Goal: Information Seeking & Learning: Learn about a topic

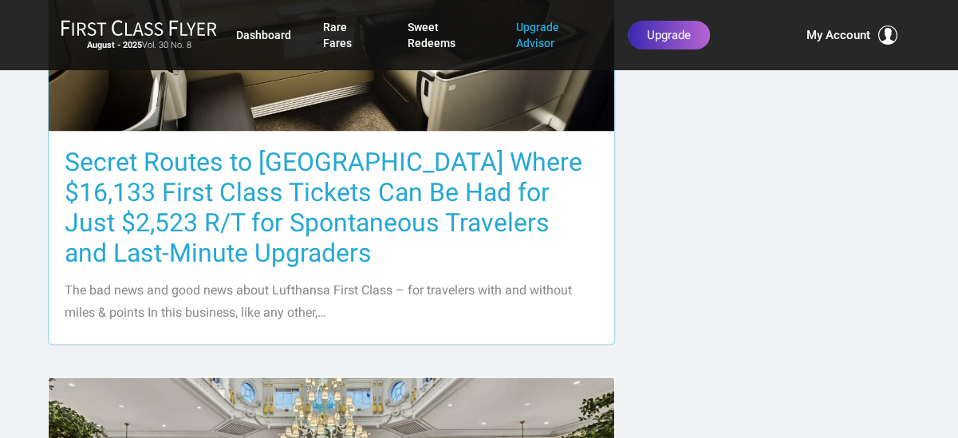
scroll to position [877, 0]
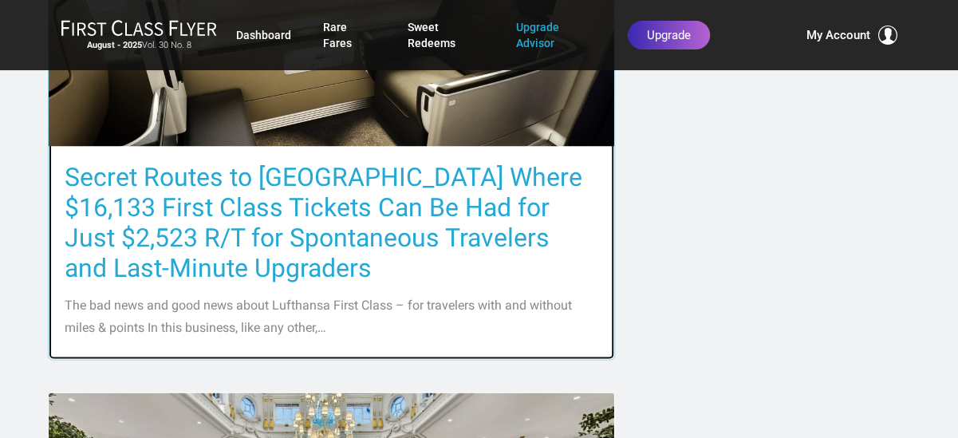
click at [295, 167] on h3 "Secret Routes to [GEOGRAPHIC_DATA] Where $16,133 First Class Tickets Can Be Had…" at bounding box center [331, 222] width 533 height 121
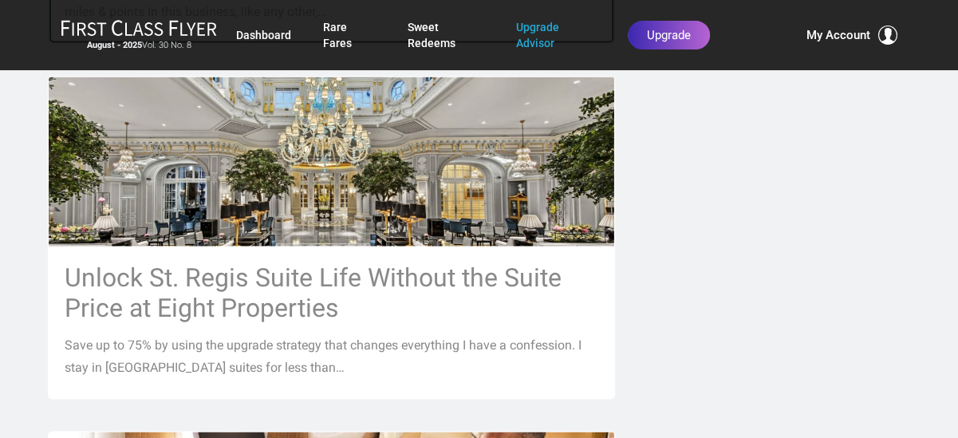
scroll to position [1196, 0]
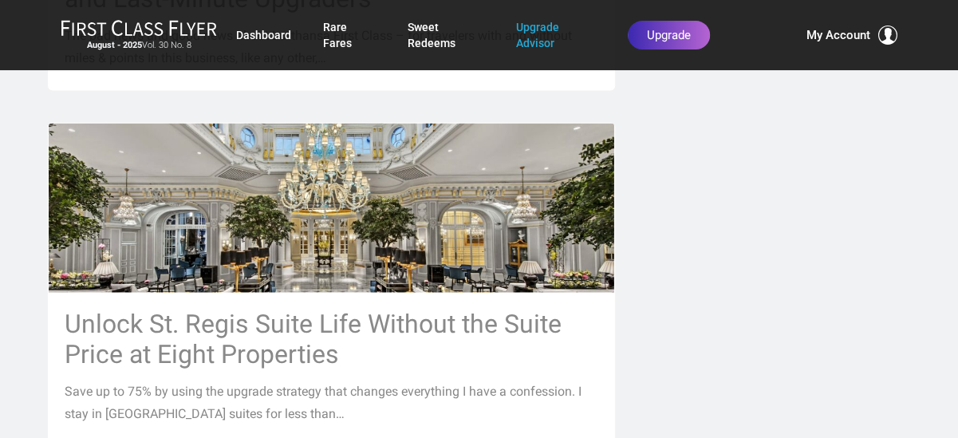
scroll to position [1196, 0]
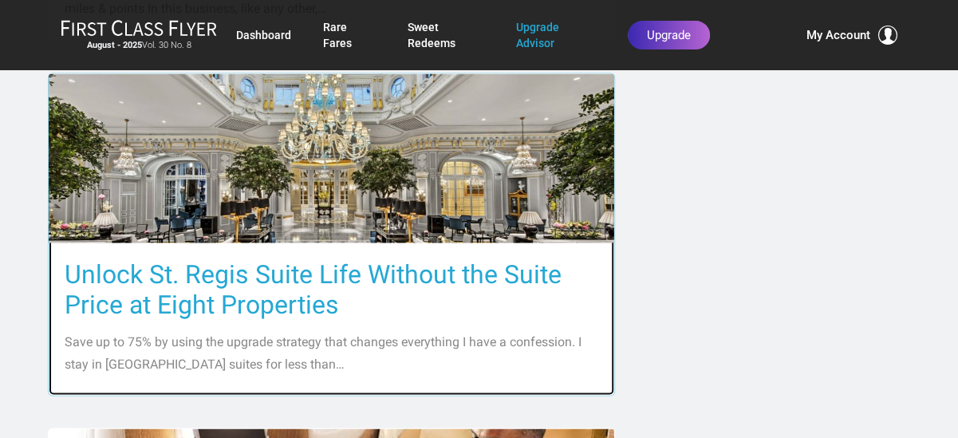
click at [360, 258] on h3 "Unlock St. Regis Suite Life Without the Suite Price at Eight Properties" at bounding box center [331, 288] width 533 height 61
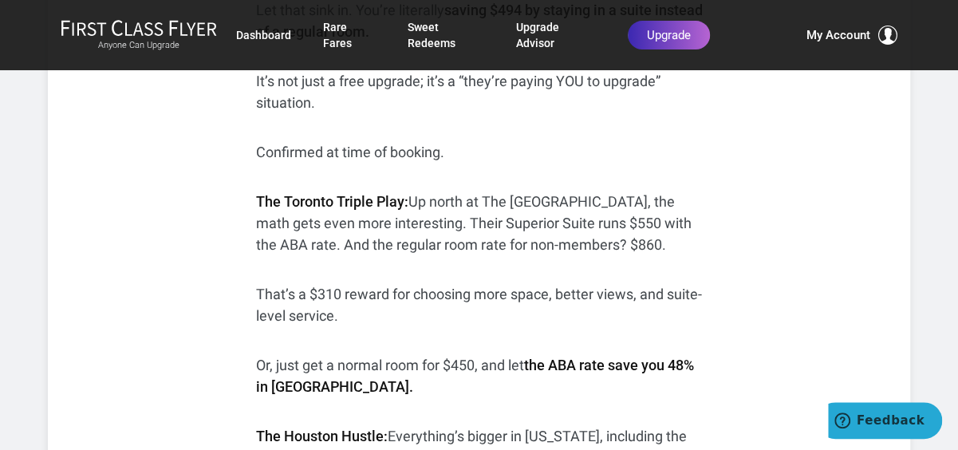
scroll to position [1914, 0]
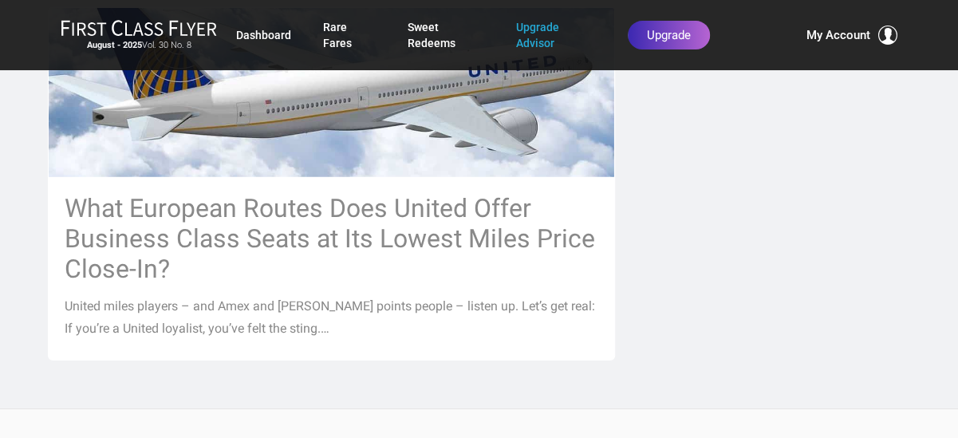
scroll to position [1994, 0]
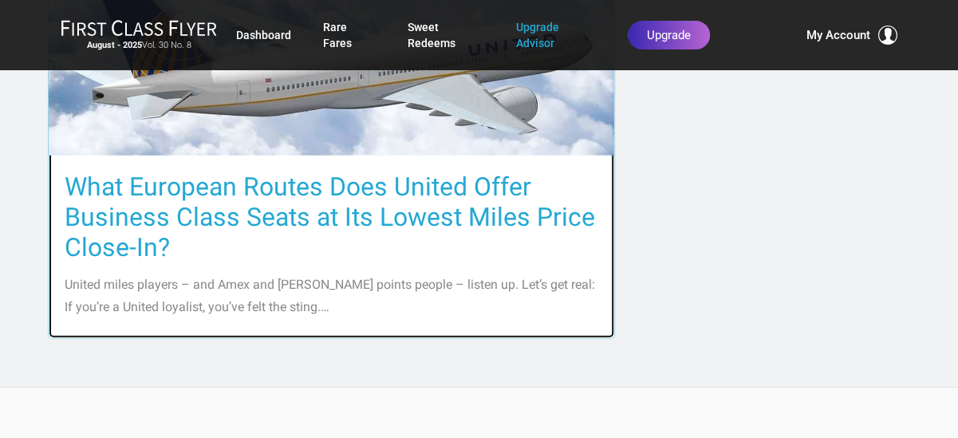
click at [340, 171] on h3 "What European Routes Does United Offer Business Class Seats at Its Lowest Miles…" at bounding box center [331, 216] width 533 height 91
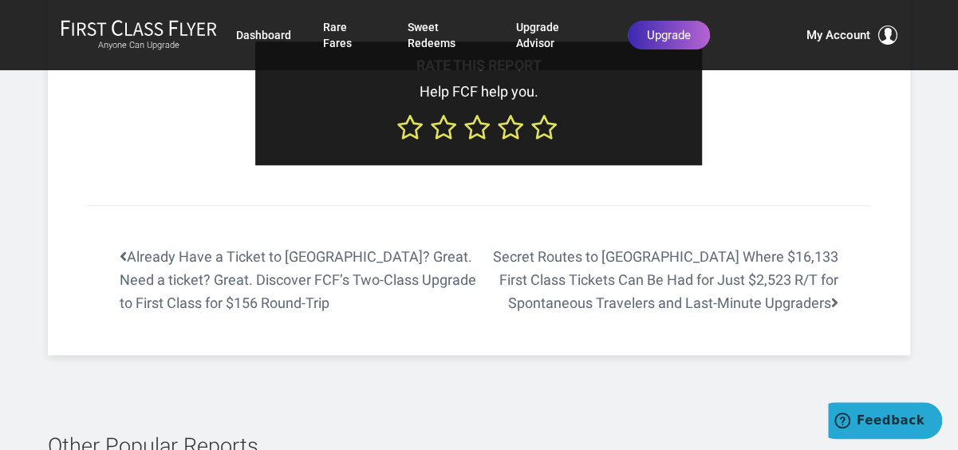
scroll to position [3509, 0]
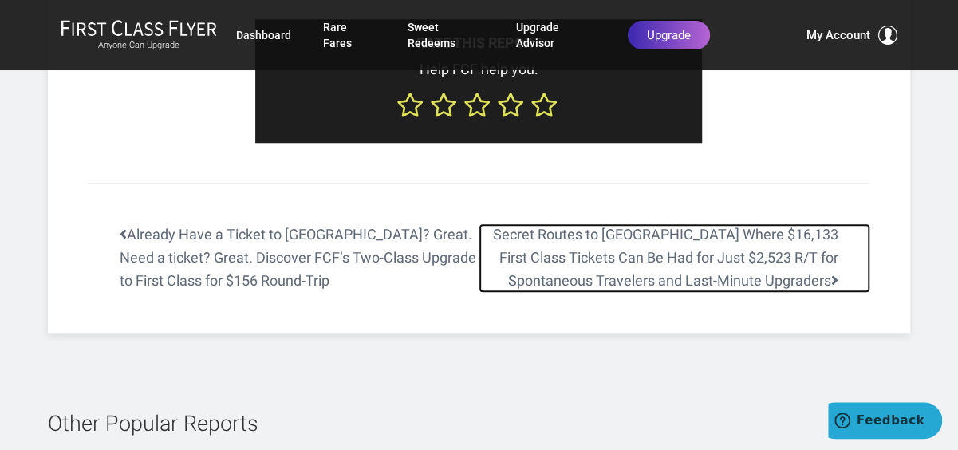
click at [710, 258] on link "Secret Routes to Europe Where $16,133 First Class Tickets Can Be Had for Just $…" at bounding box center [673, 257] width 391 height 69
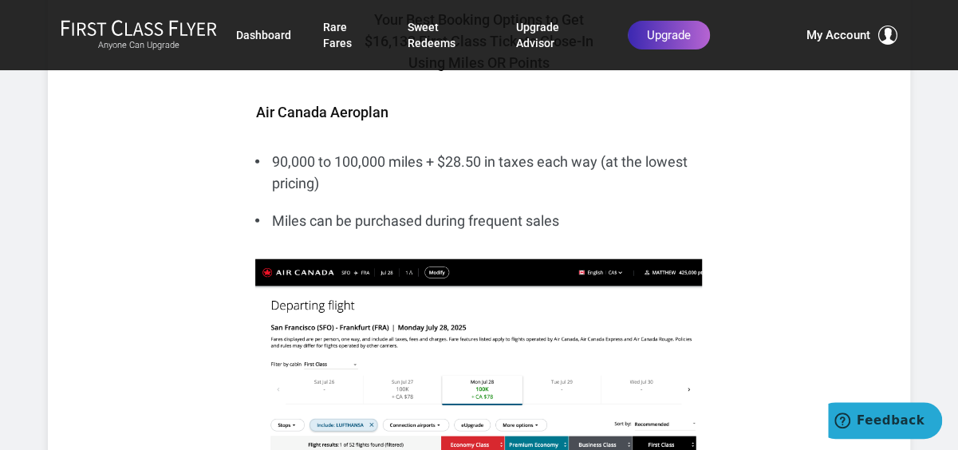
scroll to position [1914, 0]
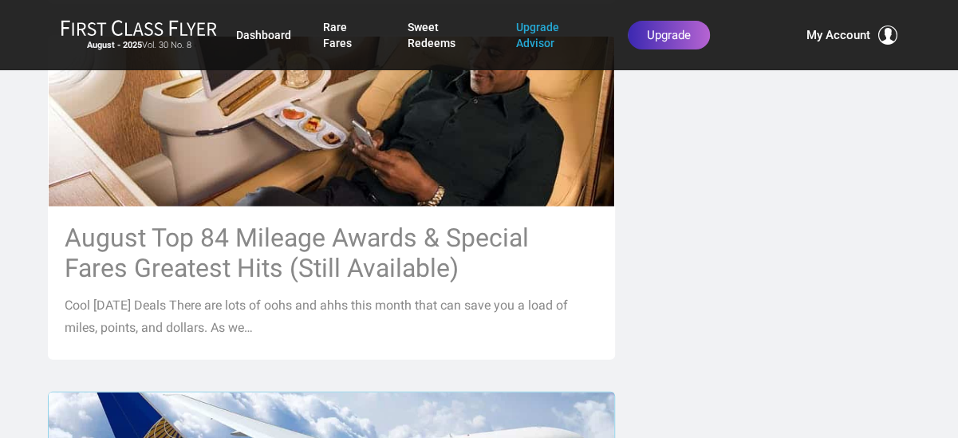
scroll to position [1595, 0]
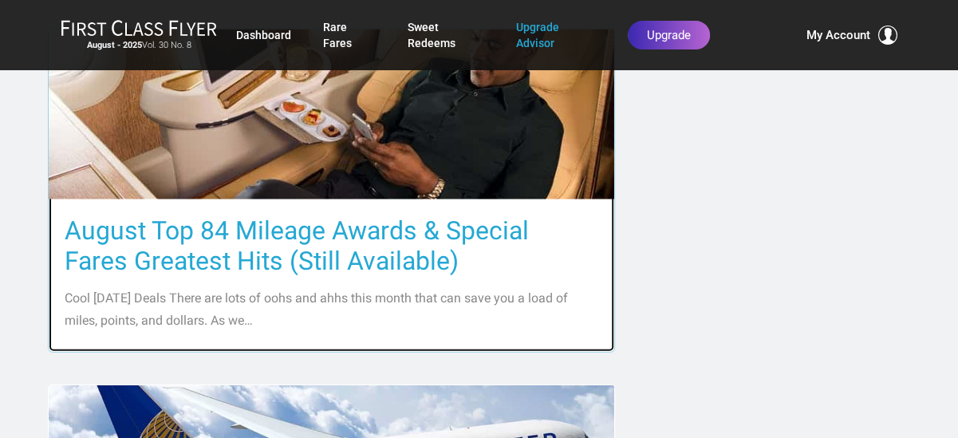
click at [340, 132] on img at bounding box center [331, 114] width 565 height 353
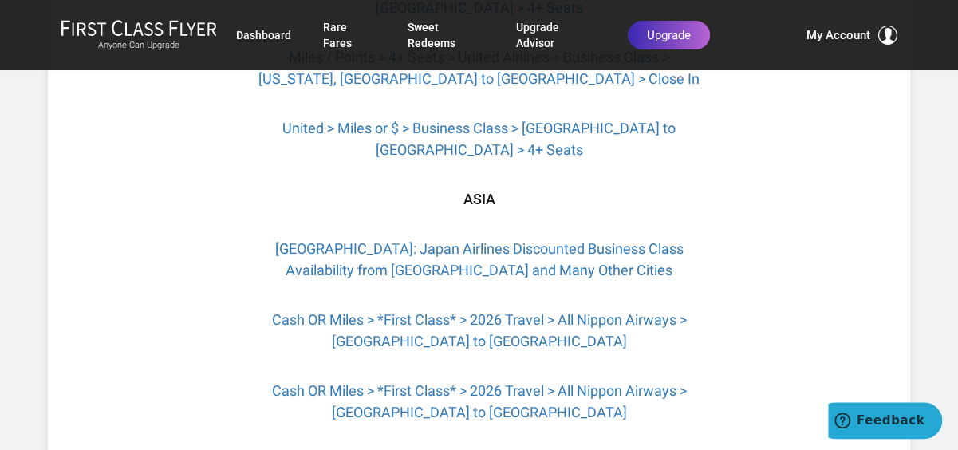
scroll to position [2632, 0]
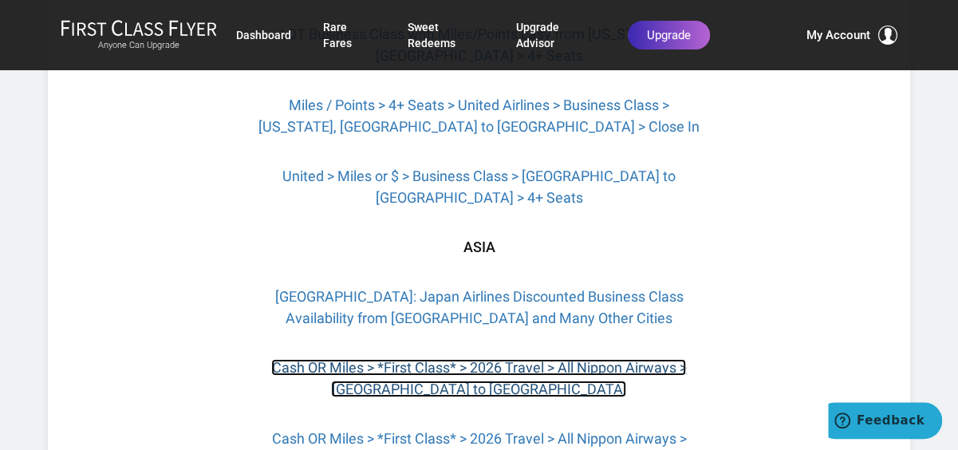
click at [478, 359] on link "Cash OR Miles > *First Class* > 2026 Travel > All Nippon Airways > [GEOGRAPHIC_…" at bounding box center [478, 378] width 415 height 38
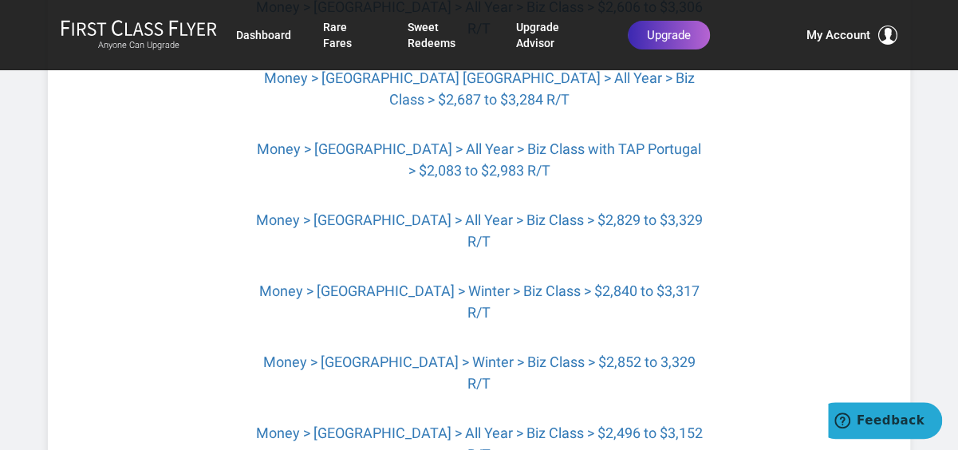
scroll to position [4705, 0]
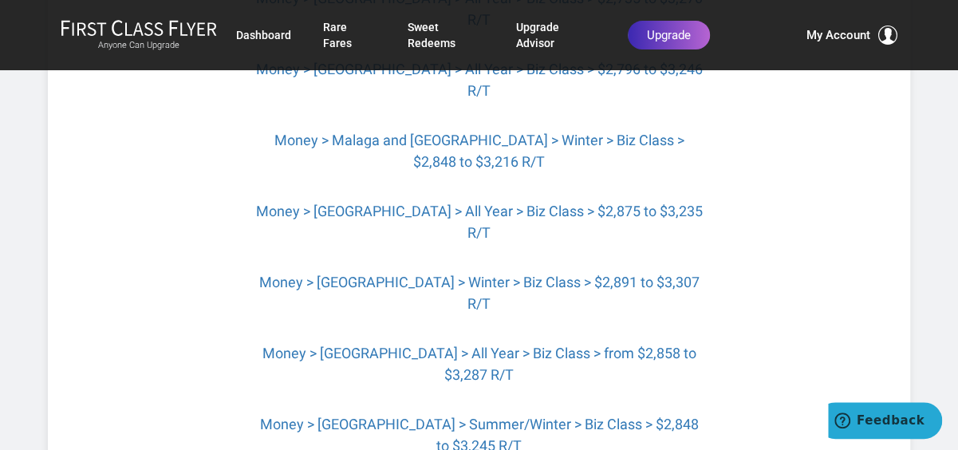
scroll to position [5741, 0]
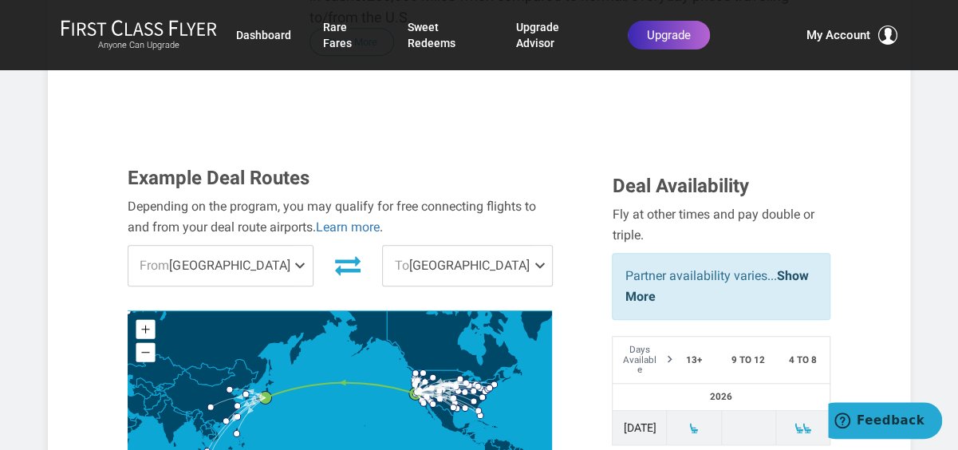
scroll to position [478, 0]
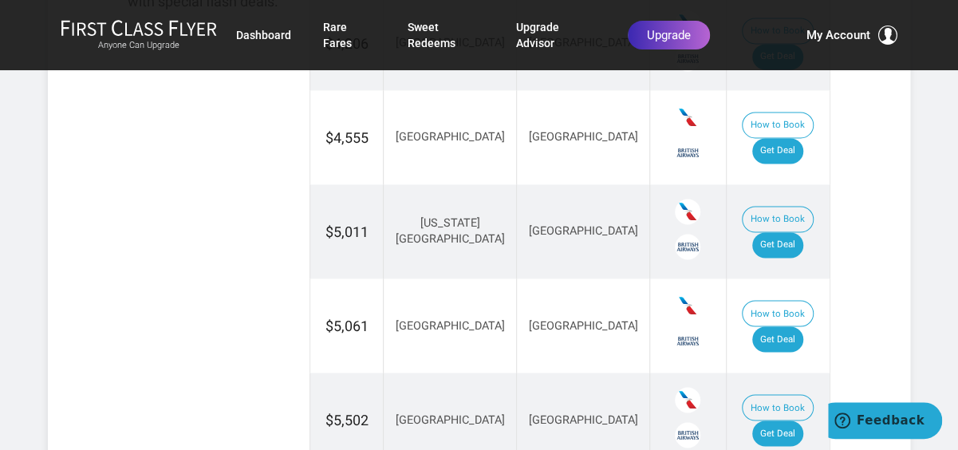
scroll to position [1116, 0]
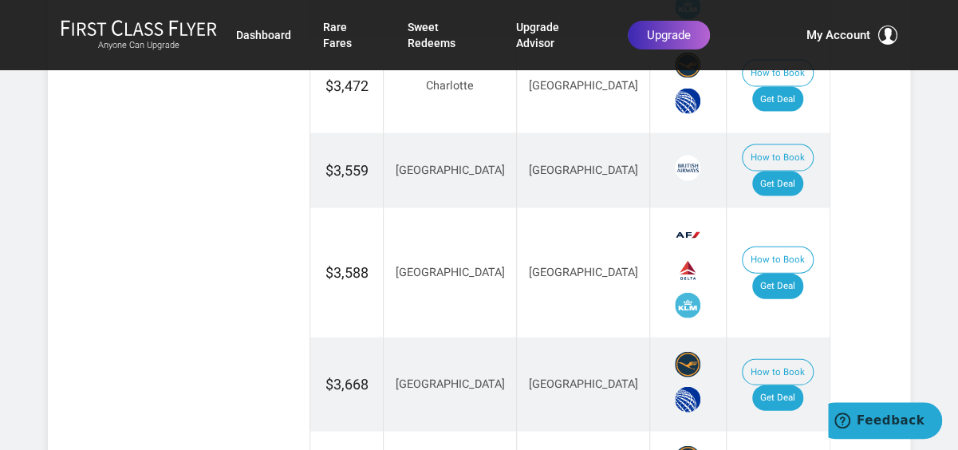
scroll to position [1515, 0]
